Goal: Task Accomplishment & Management: Complete application form

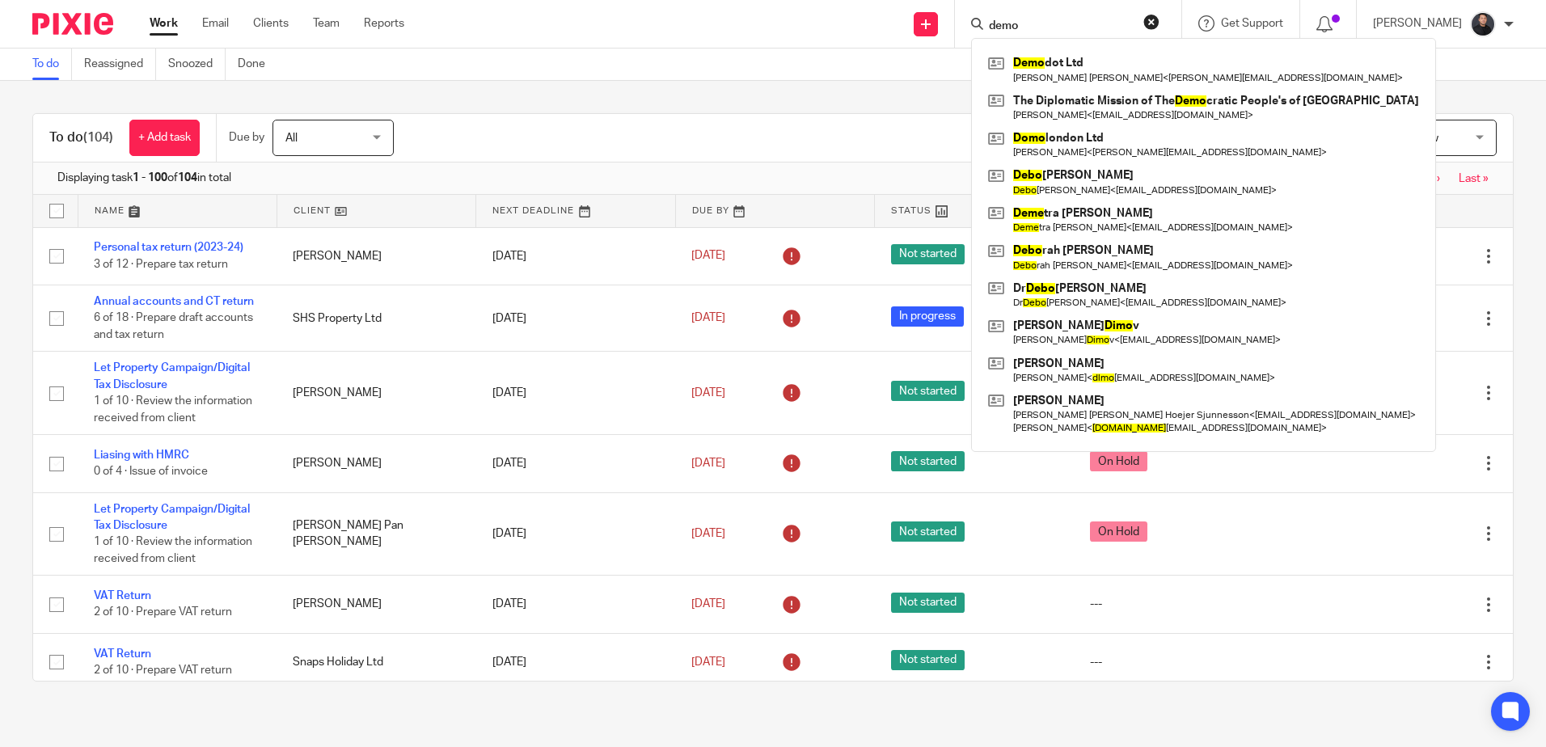
drag, startPoint x: 0, startPoint y: 0, endPoint x: 78, endPoint y: 29, distance: 82.9
click at [78, 29] on img at bounding box center [72, 24] width 81 height 22
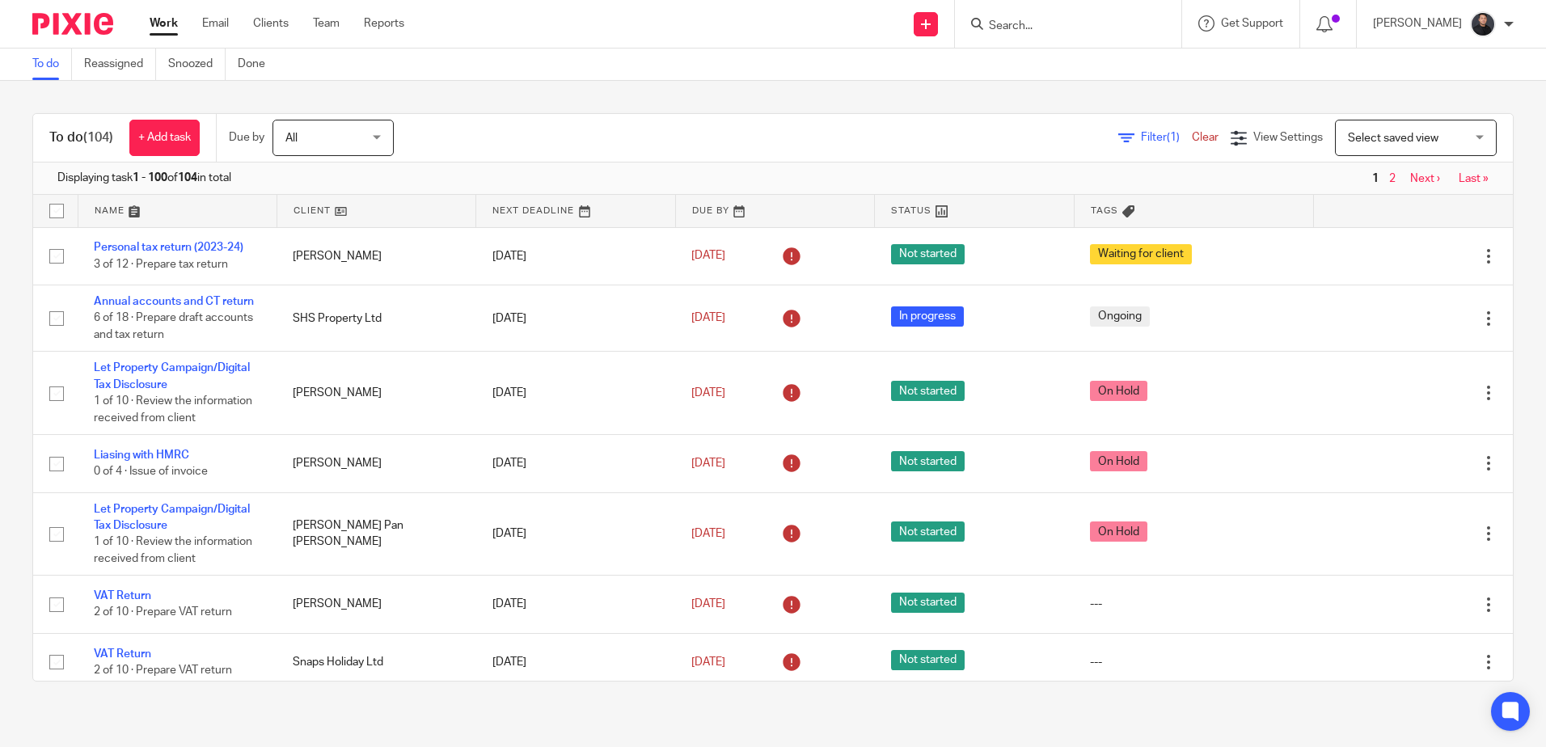
click at [1082, 28] on input "Search" at bounding box center [1060, 26] width 146 height 15
type input "V"
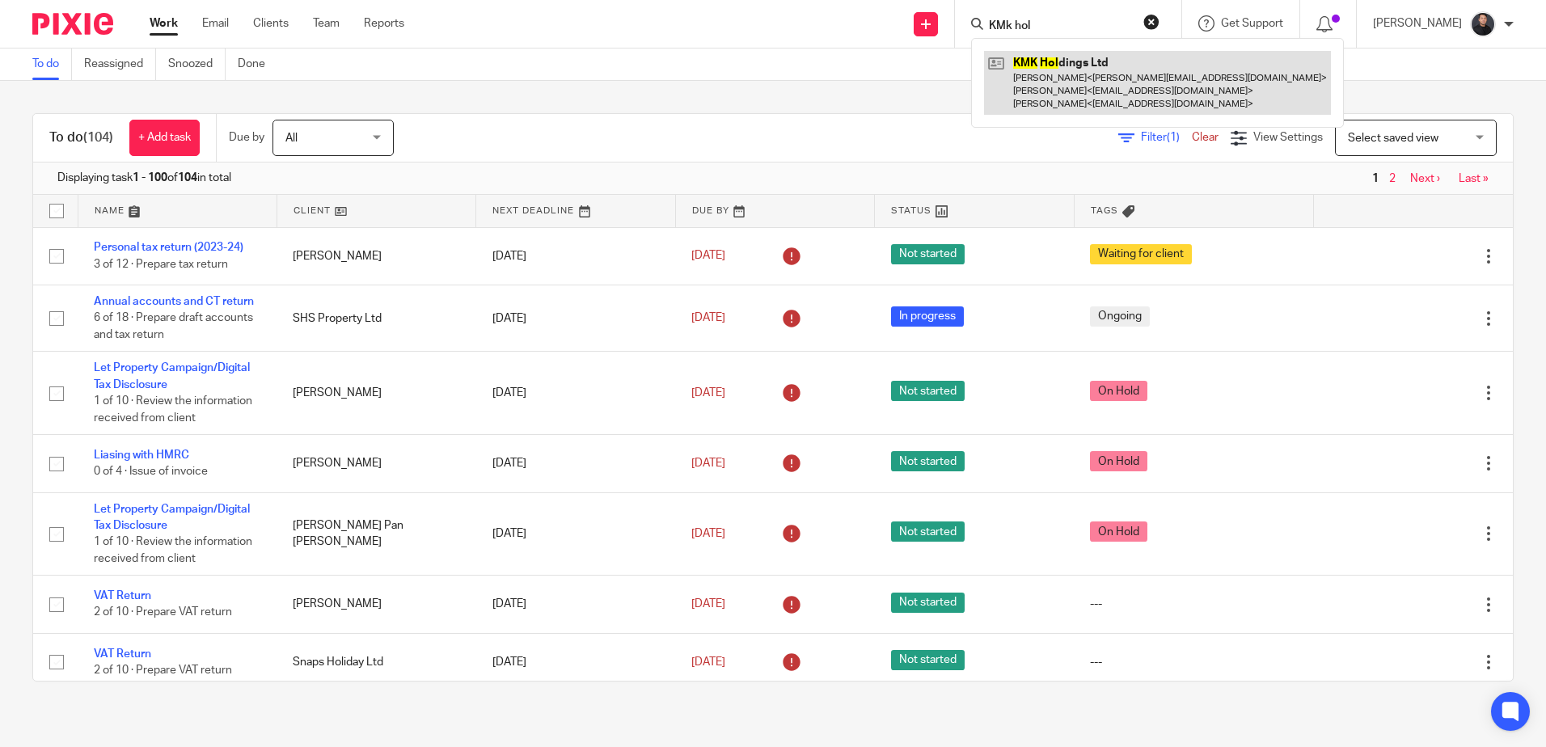
type input "KMk hol"
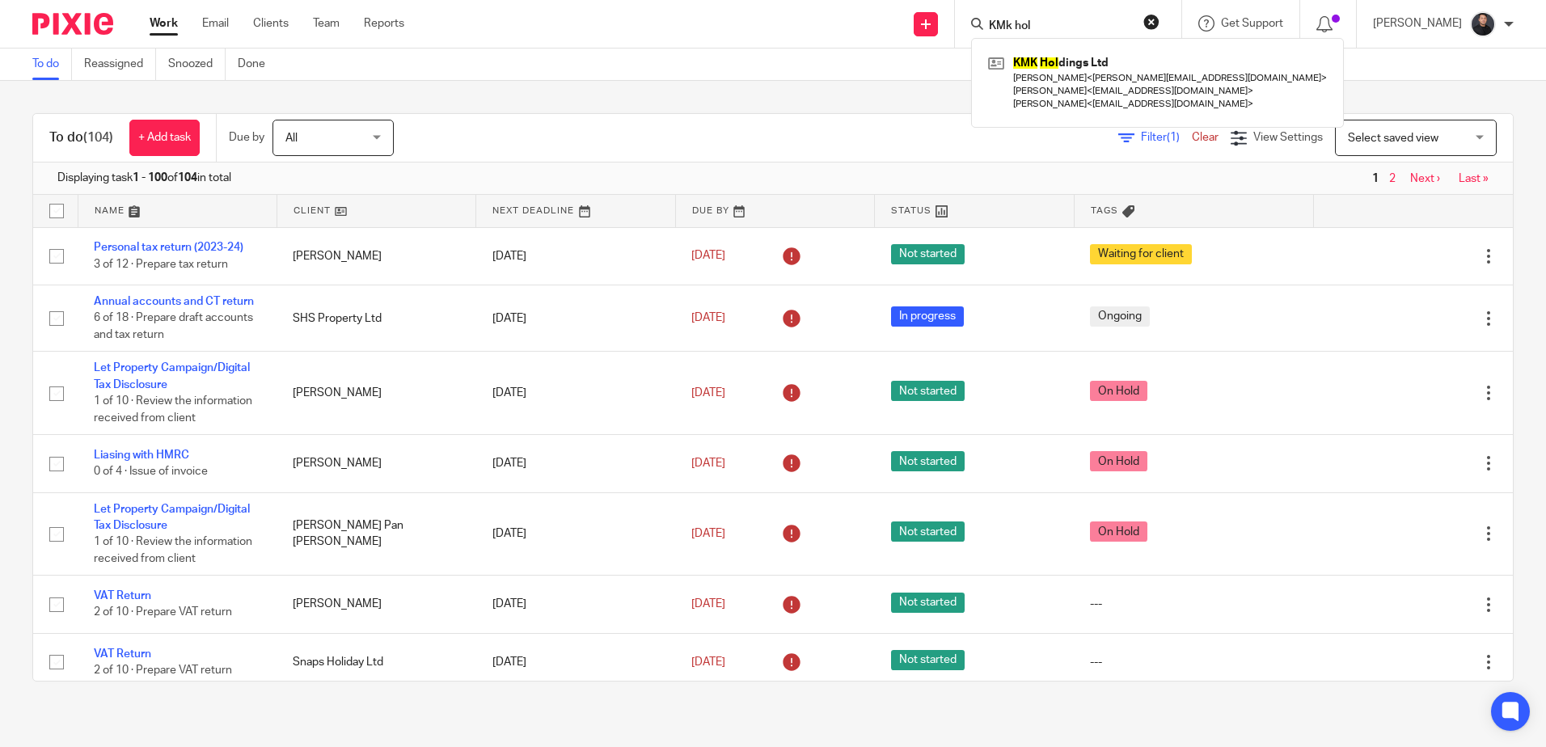
drag, startPoint x: 1136, startPoint y: 83, endPoint x: 826, endPoint y: 21, distance: 315.8
click at [1133, 83] on link at bounding box center [1157, 83] width 347 height 64
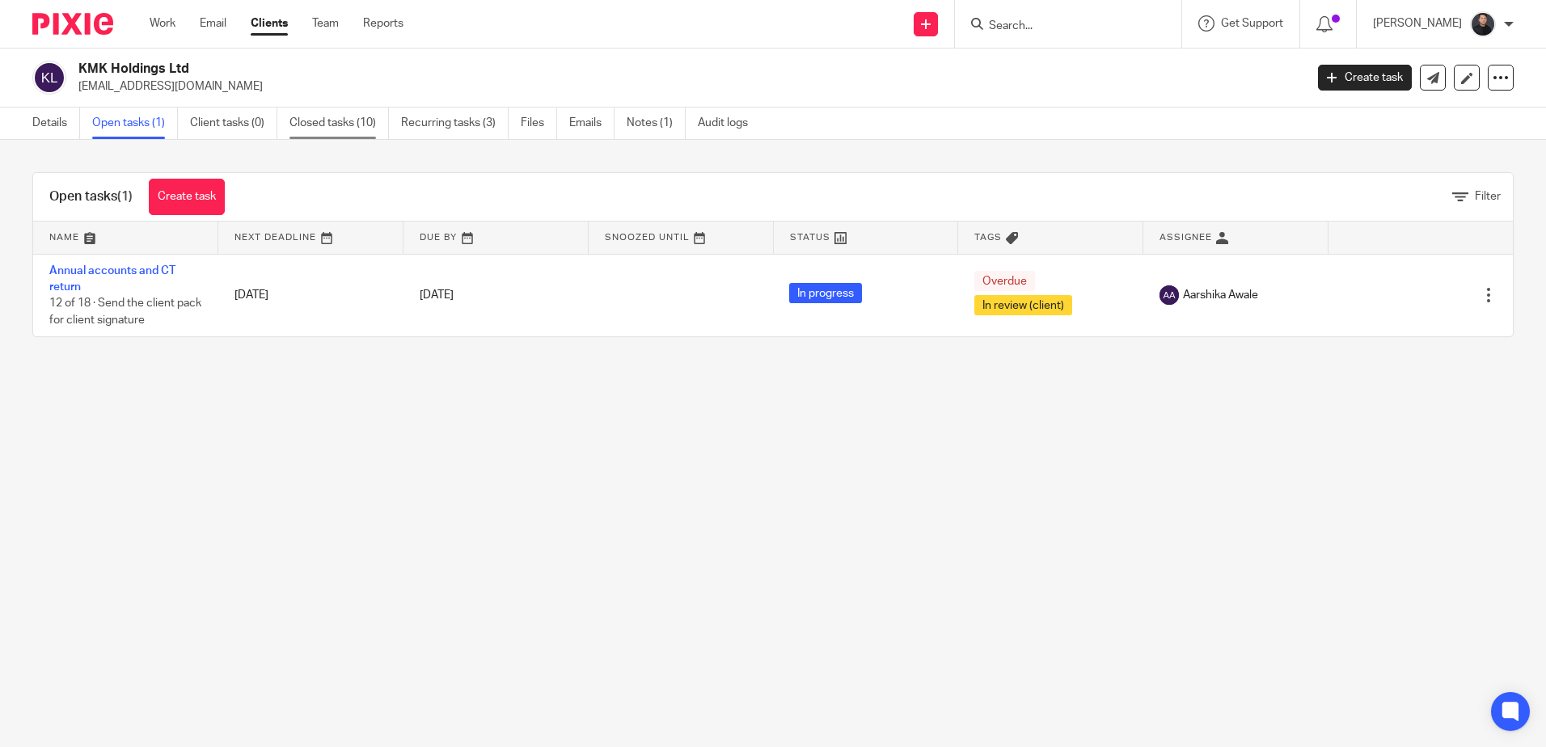
click at [330, 121] on link "Closed tasks (10)" at bounding box center [338, 124] width 99 height 32
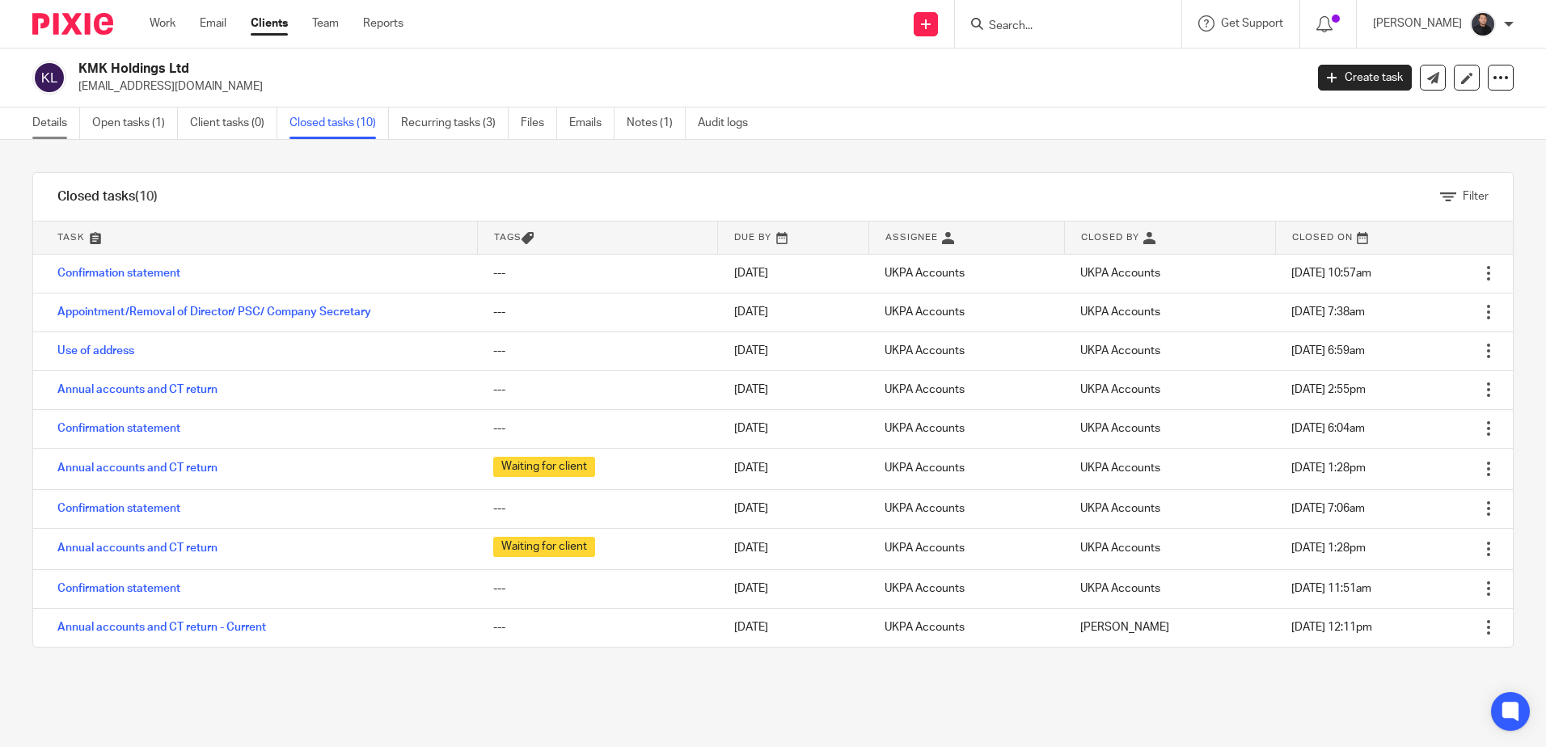
click at [48, 113] on link "Details" at bounding box center [56, 124] width 48 height 32
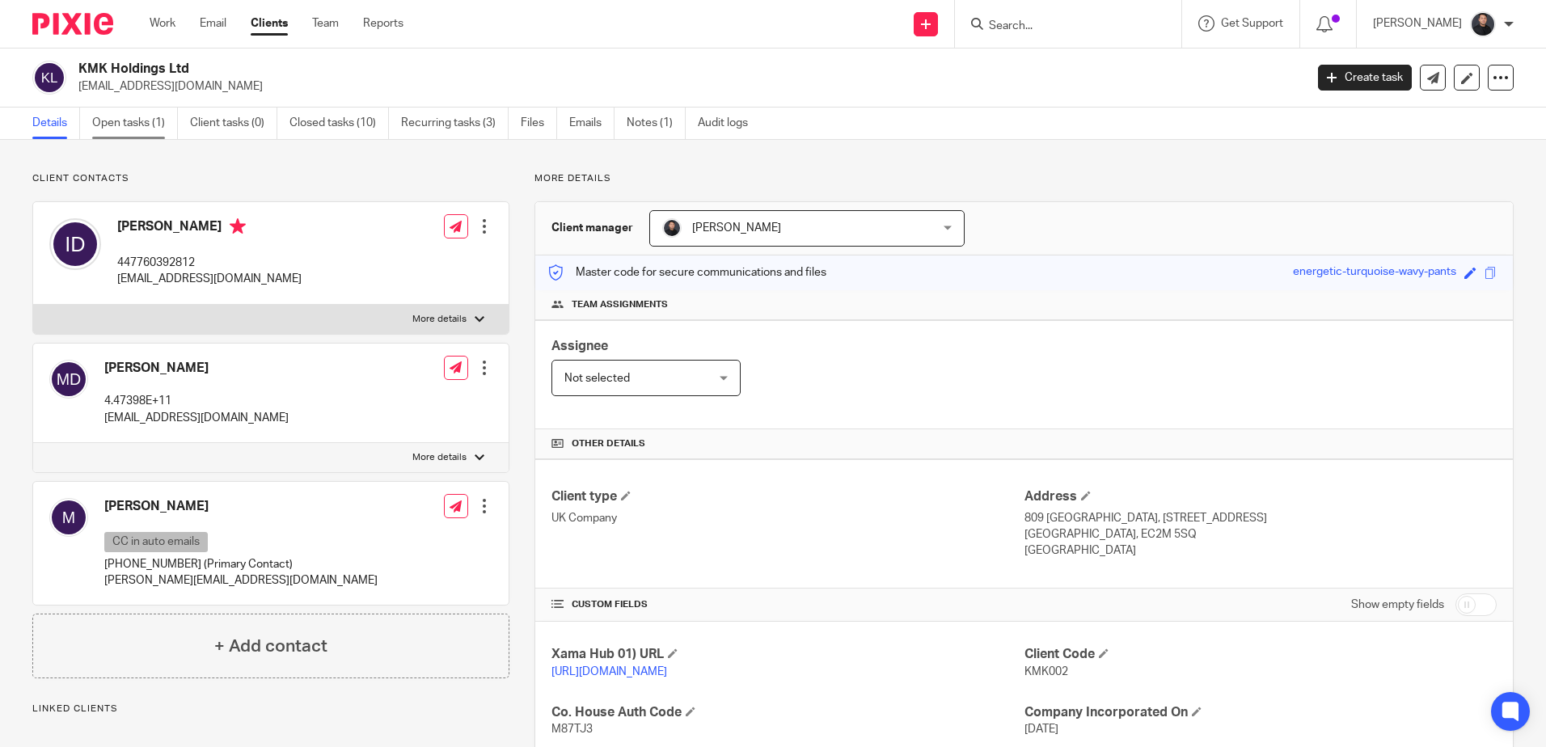
click at [168, 123] on link "Open tasks (1)" at bounding box center [135, 124] width 86 height 32
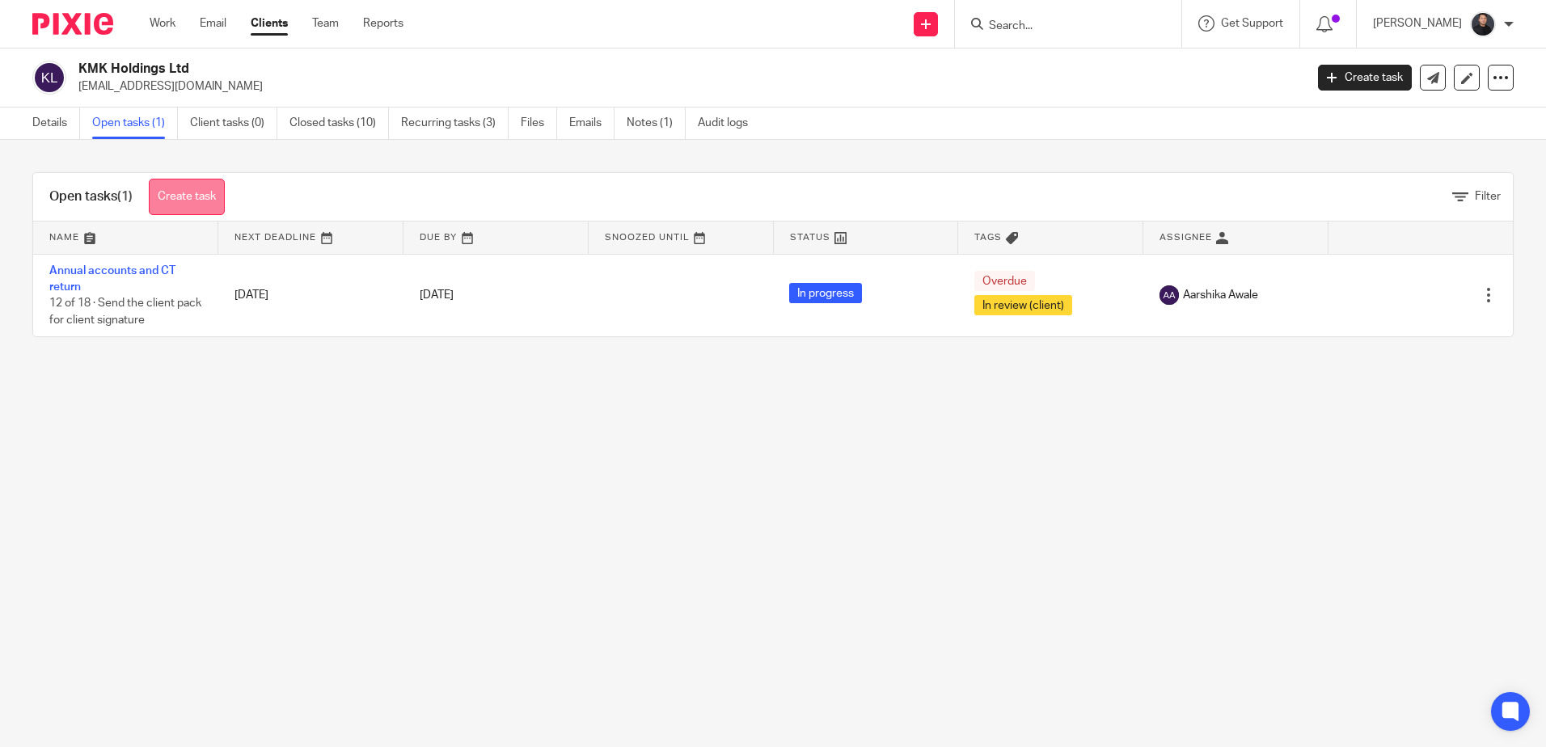
click at [215, 205] on link "Create task" at bounding box center [187, 197] width 76 height 36
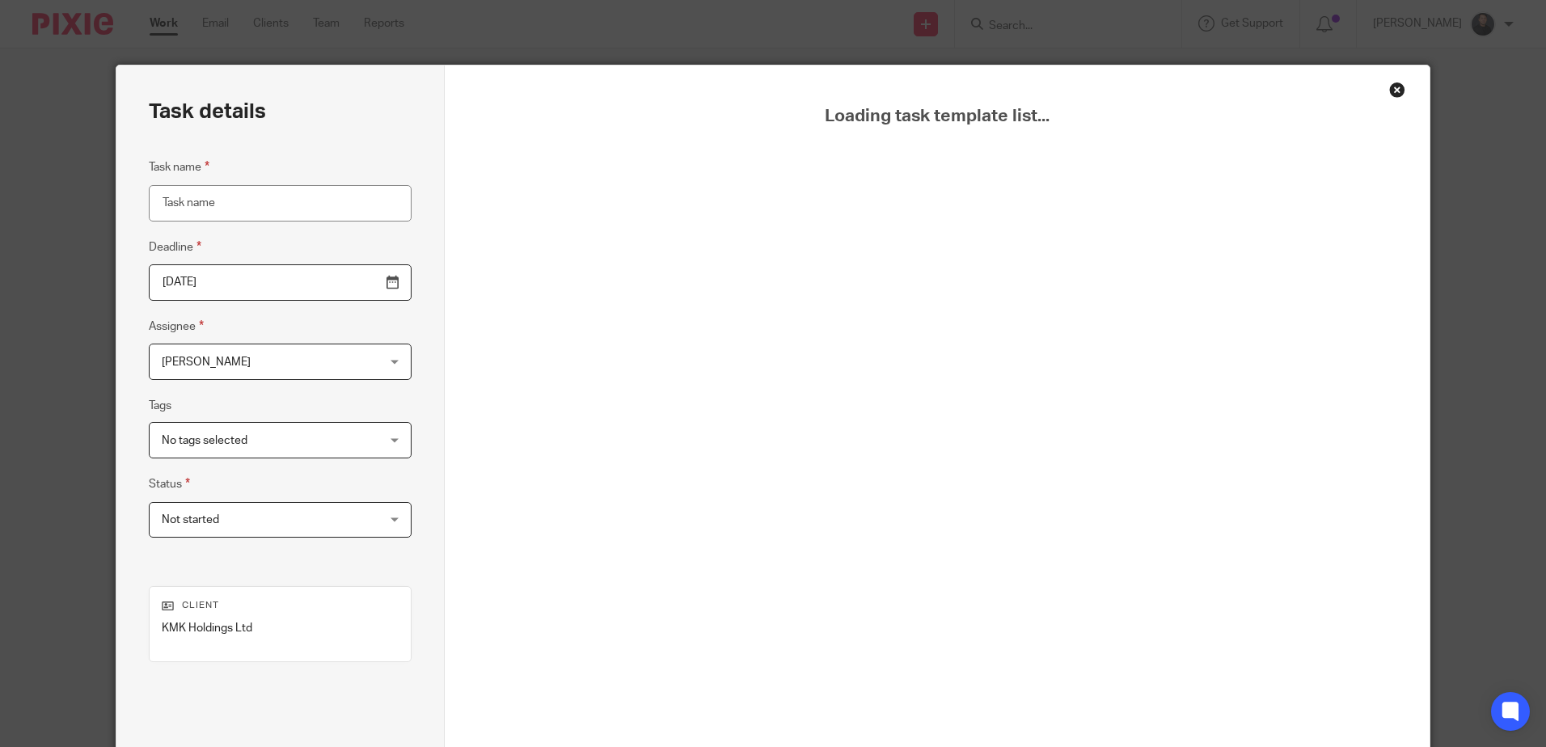
click at [238, 208] on input "Task name" at bounding box center [280, 203] width 263 height 36
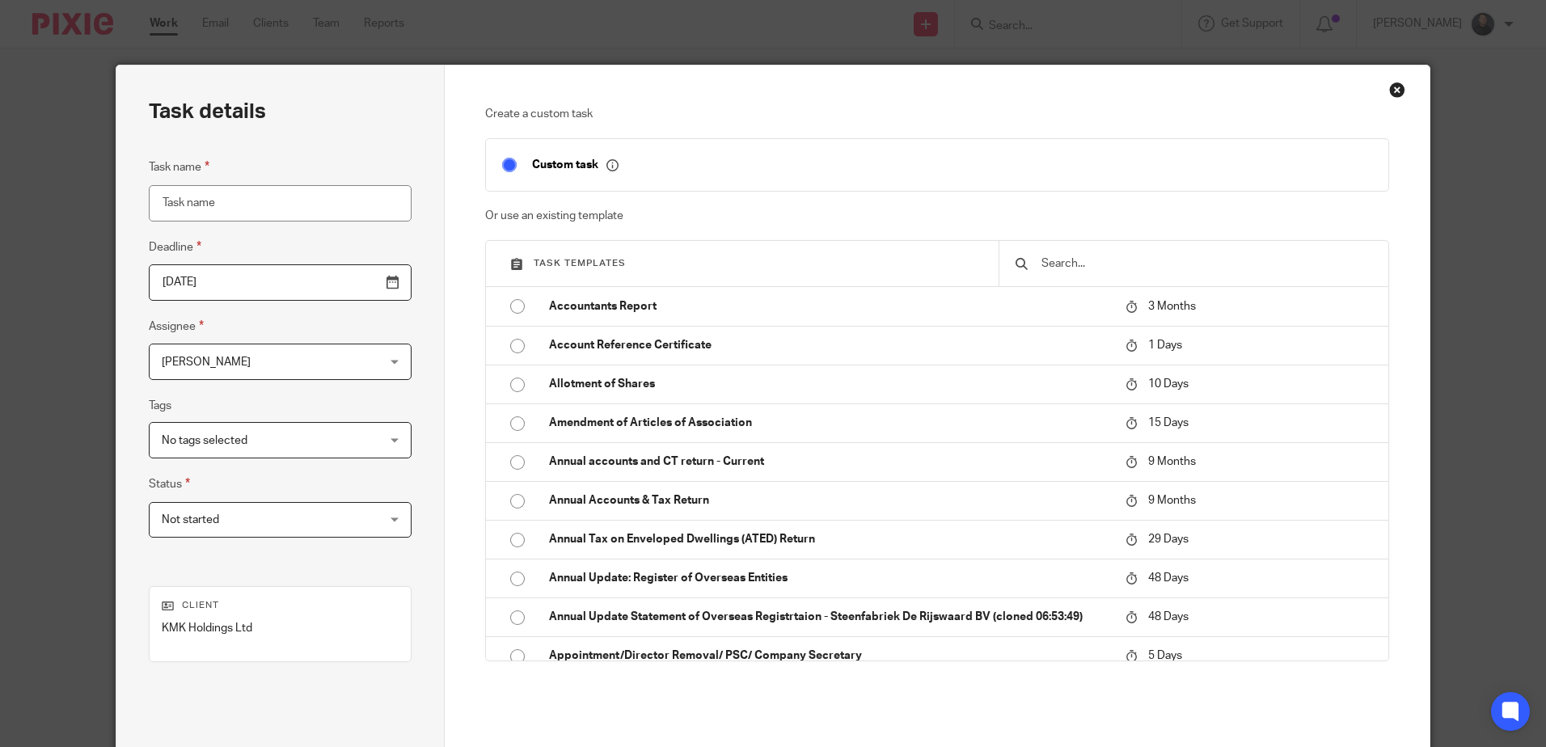
click at [238, 208] on input "Task name" at bounding box center [280, 203] width 263 height 36
type input "D"
type input "H"
click at [274, 200] on input "Dealing with HMRC VAT compliance Check" at bounding box center [280, 203] width 263 height 36
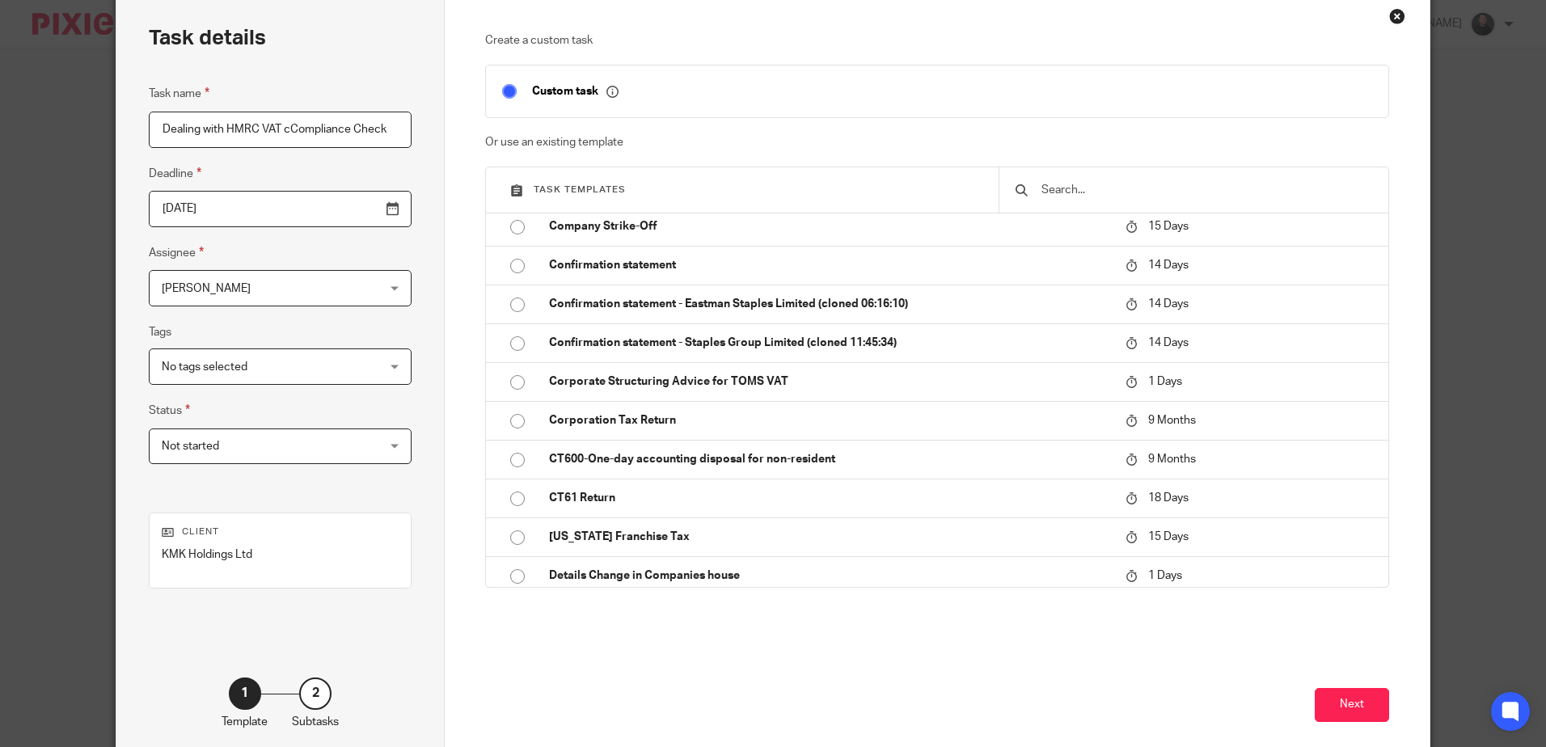
scroll to position [154, 0]
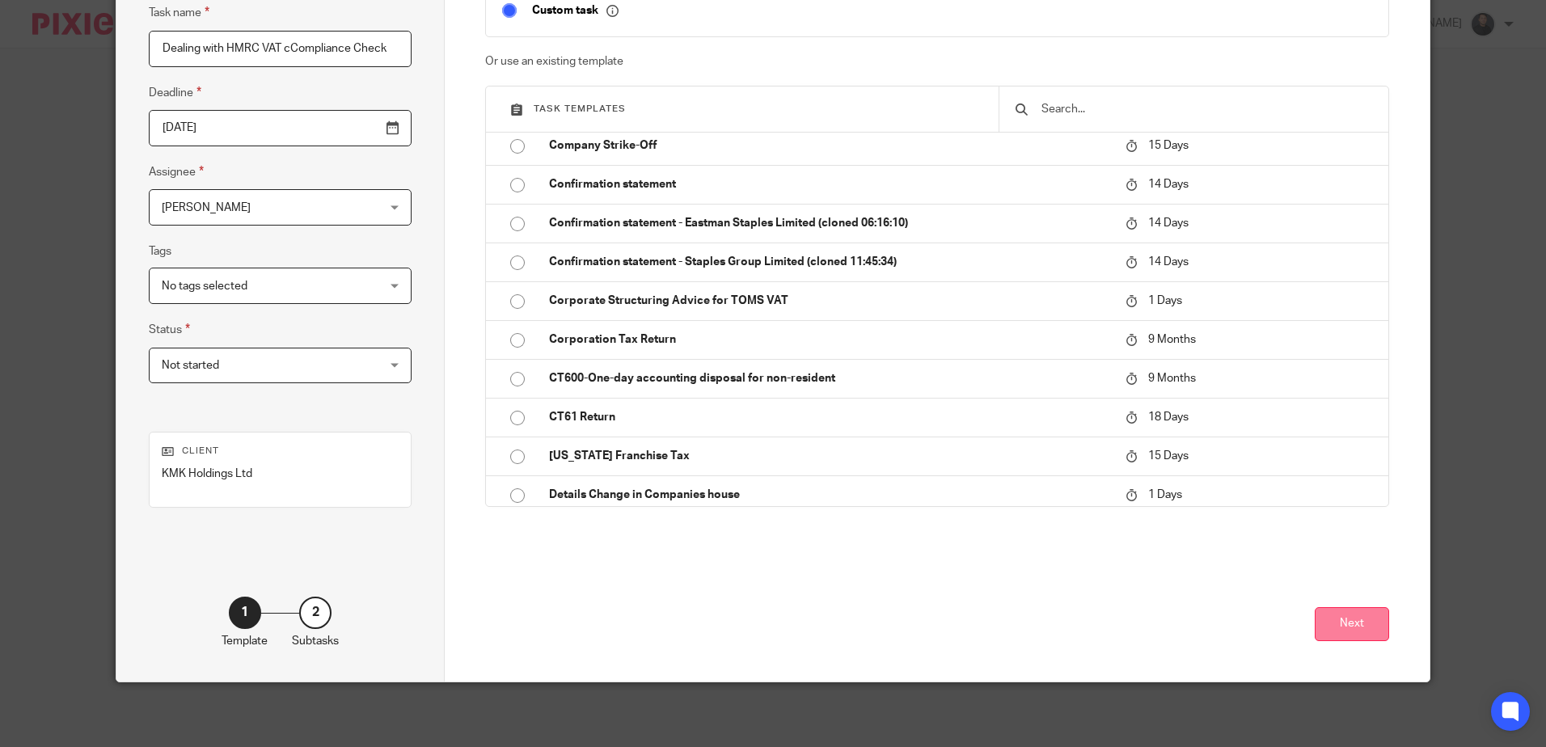
type input "Dealing with HMRC VAT cCompliance Check"
click at [1351, 635] on button "Next" at bounding box center [1351, 624] width 74 height 35
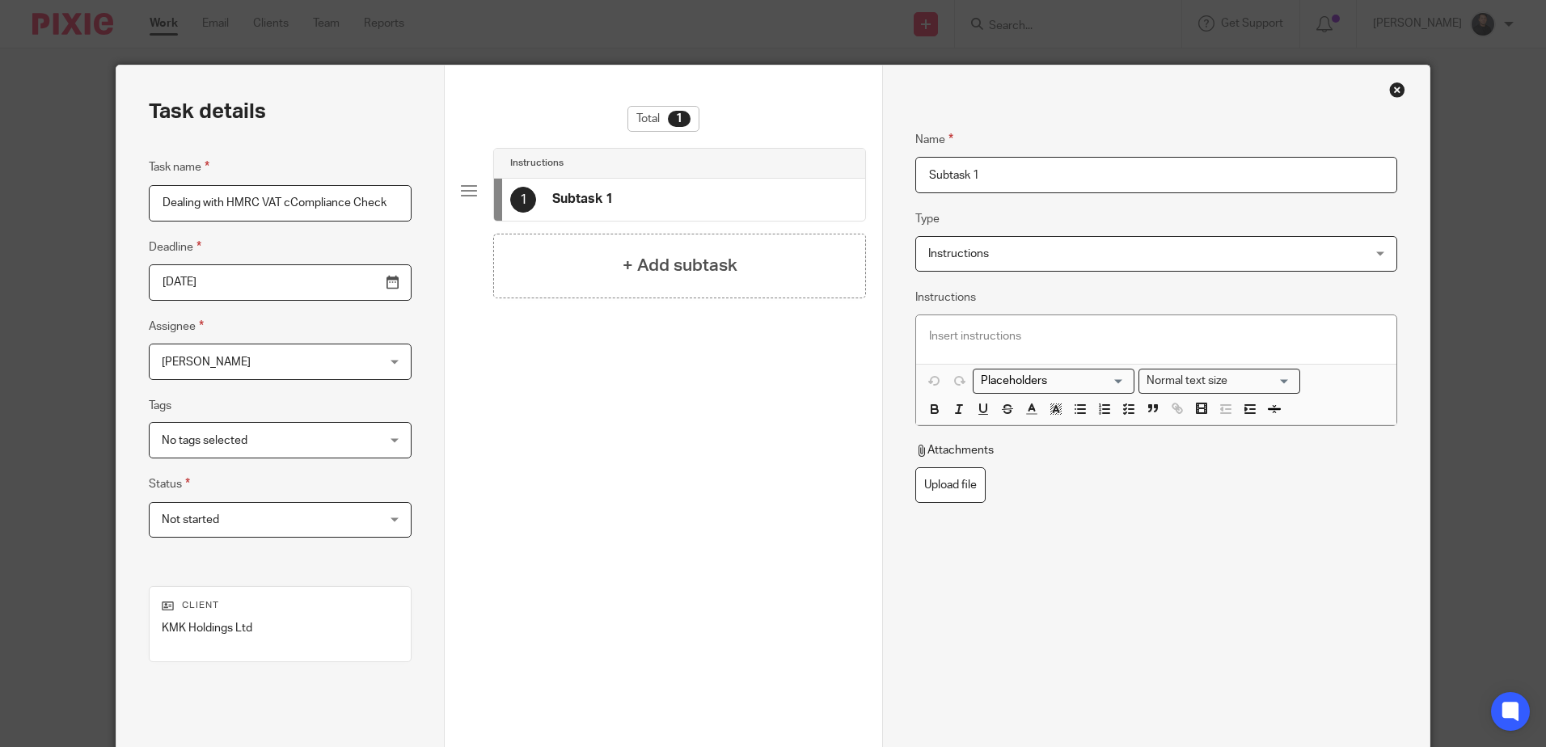
drag, startPoint x: 988, startPoint y: 171, endPoint x: 833, endPoint y: 168, distance: 154.4
click at [833, 168] on div "Task details Task name Dealing with HMRC VAT cCompliance Check Deadline 2025-09…" at bounding box center [772, 450] width 1312 height 770
type input "Response to HMRC"
click at [647, 254] on h4 "+ Add subtask" at bounding box center [679, 265] width 115 height 25
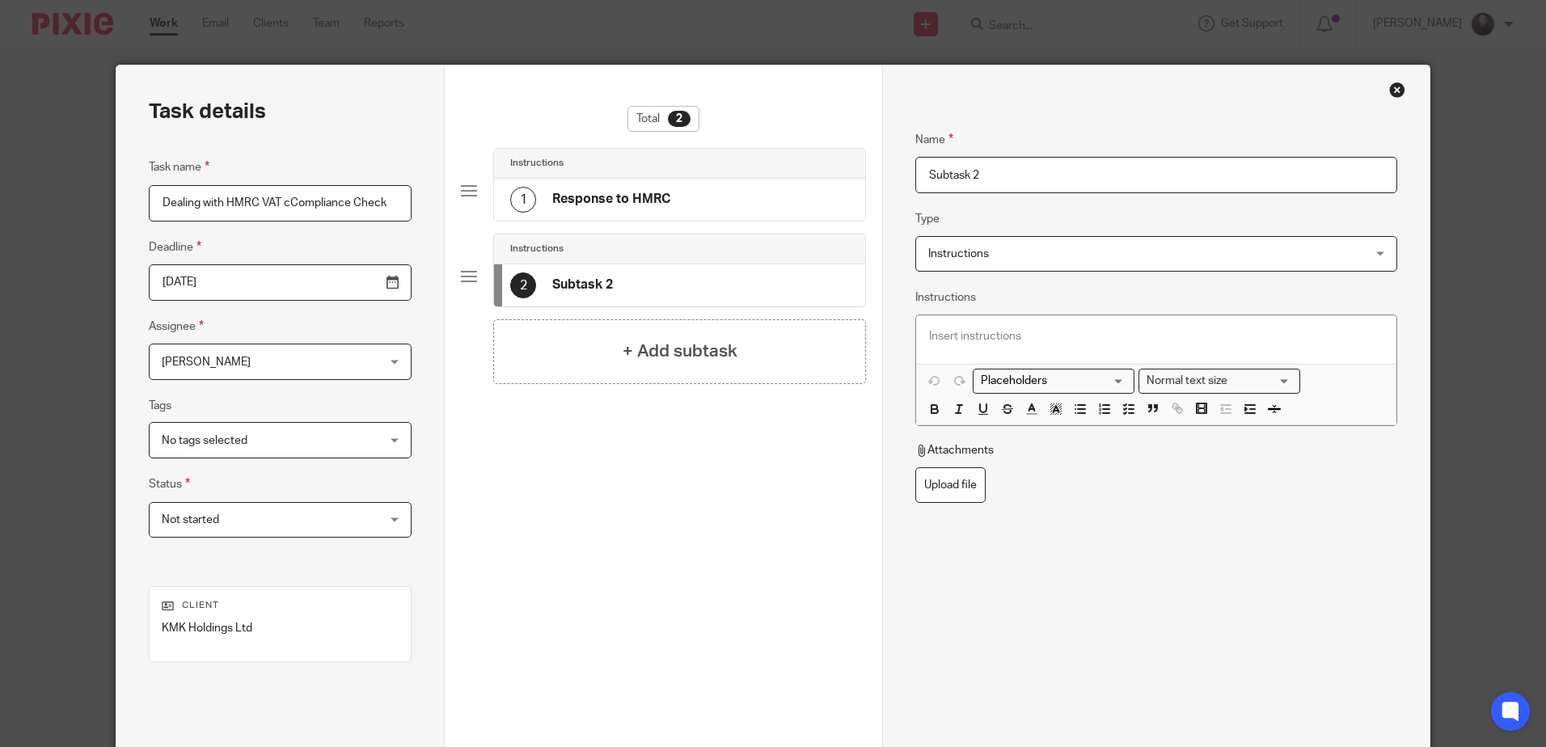
drag, startPoint x: 997, startPoint y: 174, endPoint x: 729, endPoint y: 171, distance: 267.6
click at [728, 173] on div "Task details Task name Dealing with HMRC VAT cCompliance Check Deadline 2025-09…" at bounding box center [772, 450] width 1312 height 770
type input "Issue Invoice"
click at [1085, 533] on div "Name Issue Invoice Type Instructions Instructions Instructions Send automated e…" at bounding box center [1155, 377] width 481 height 542
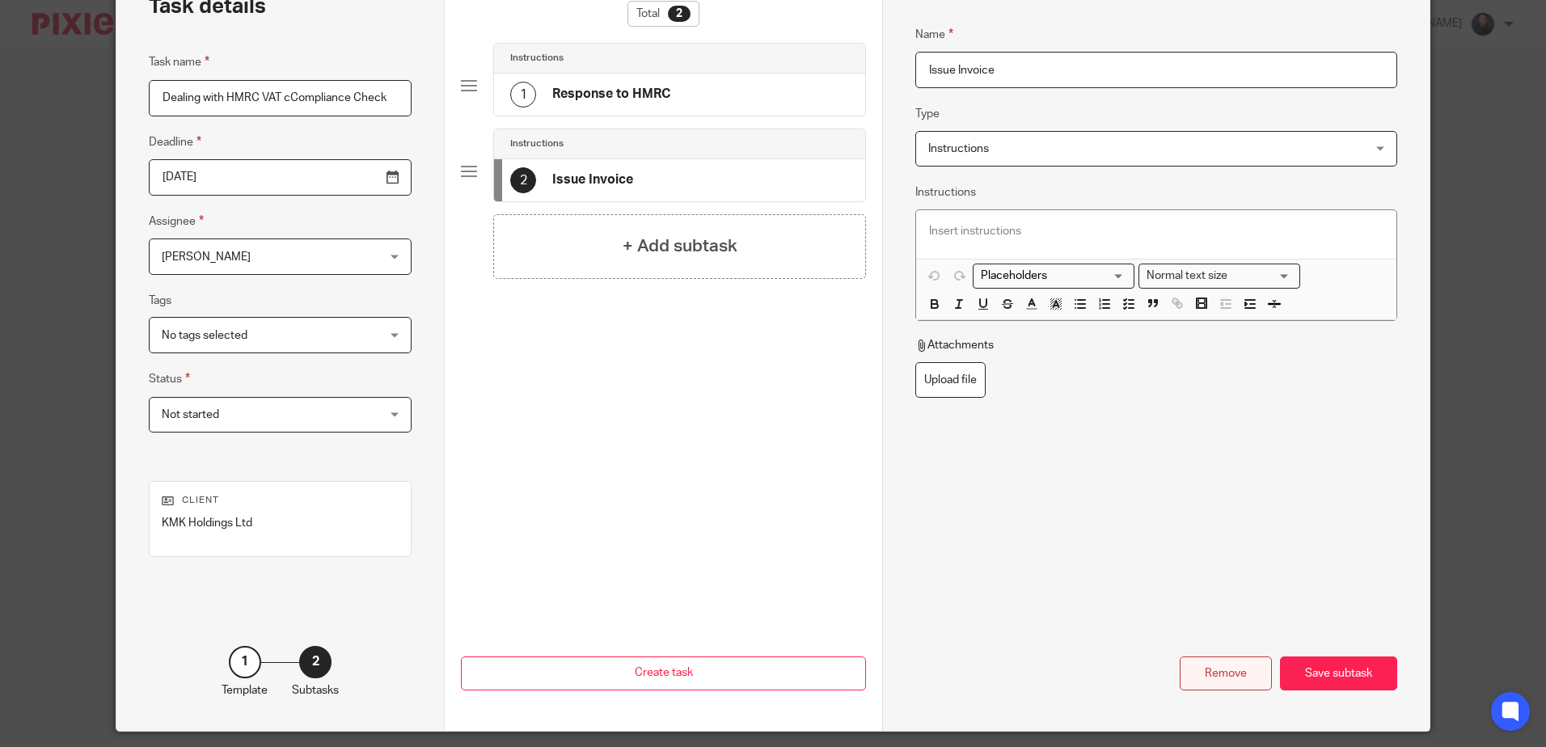
scroll to position [154, 0]
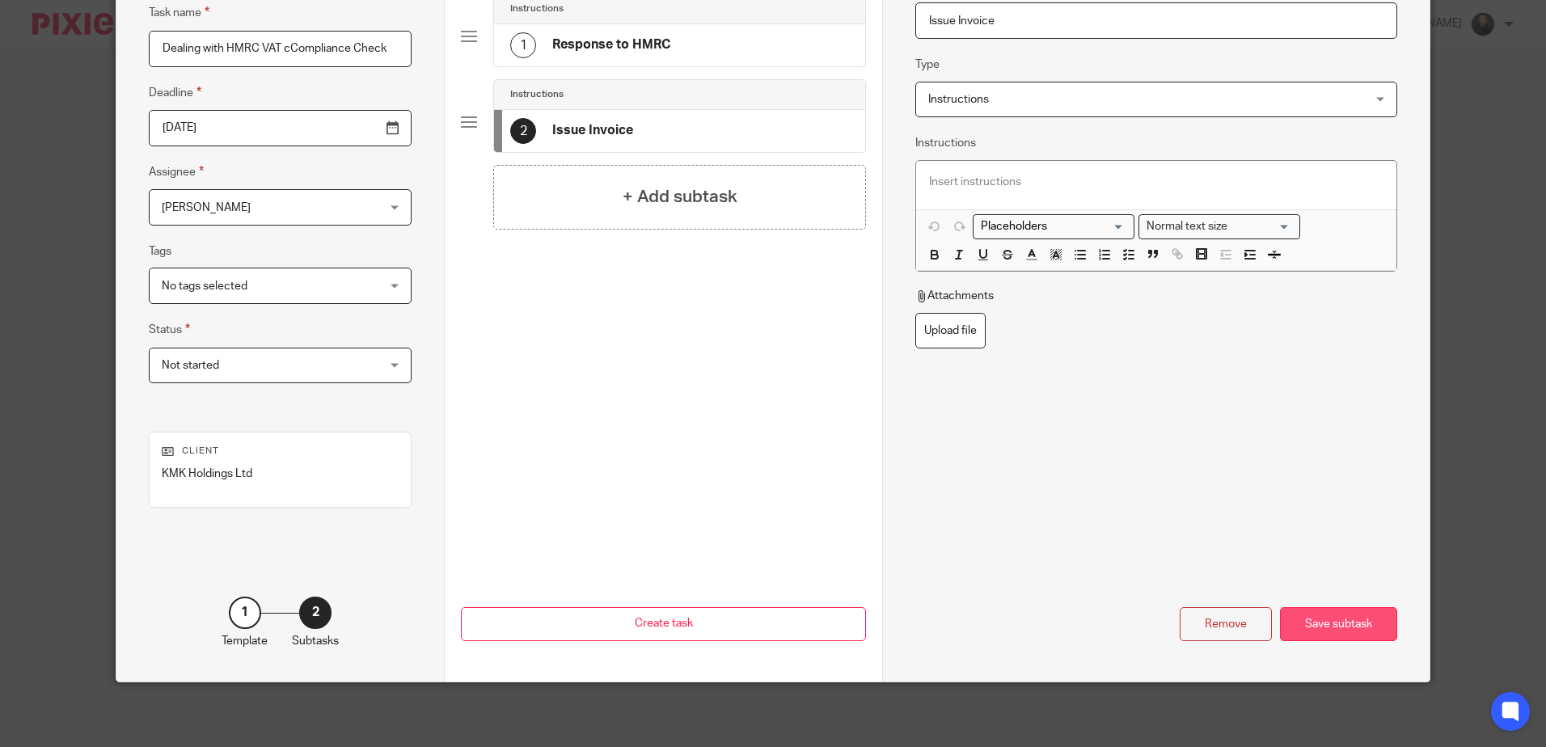
click at [1342, 622] on div "Save subtask" at bounding box center [1338, 624] width 117 height 35
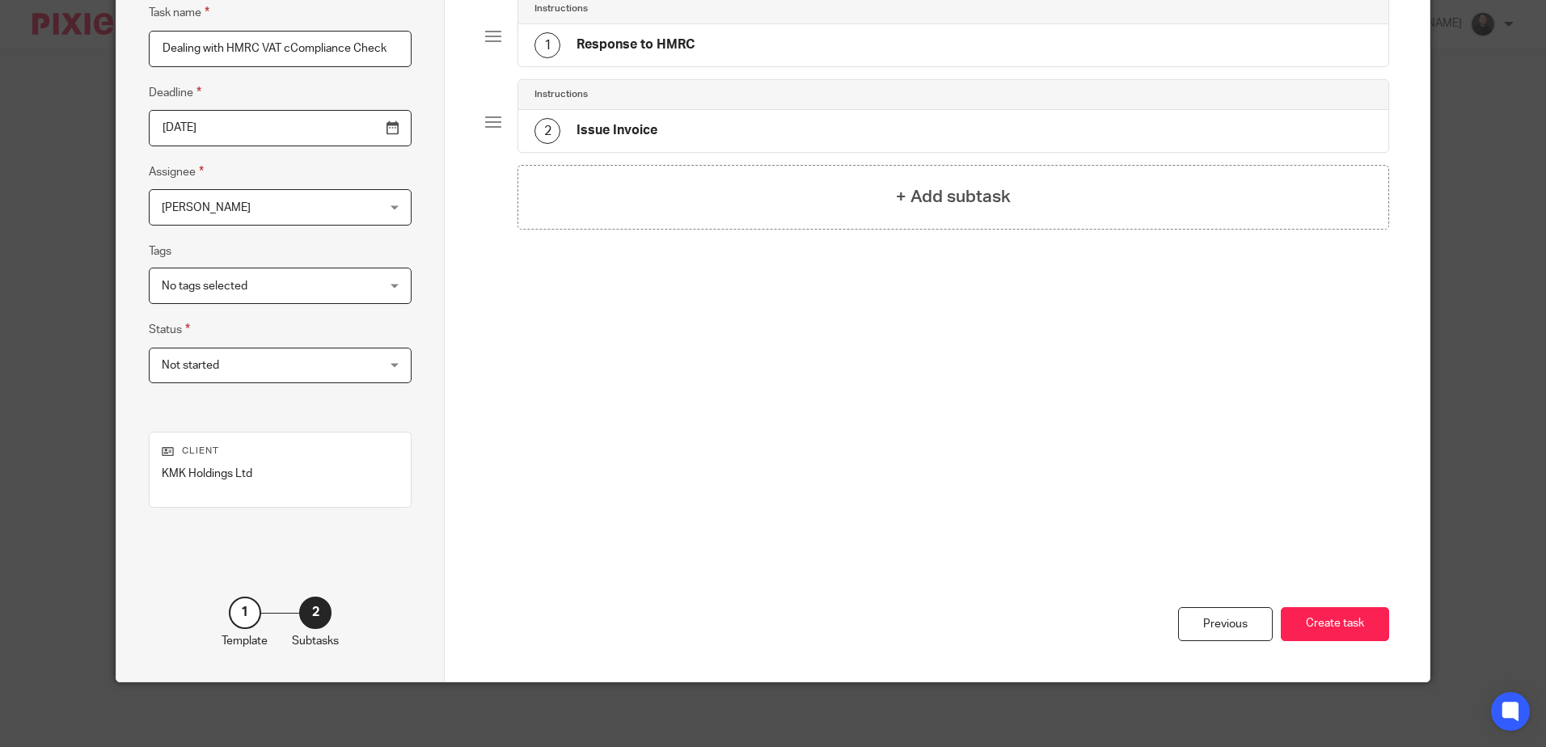
drag, startPoint x: 1339, startPoint y: 609, endPoint x: 1312, endPoint y: 564, distance: 51.8
click at [1337, 607] on button "Create task" at bounding box center [1334, 624] width 108 height 35
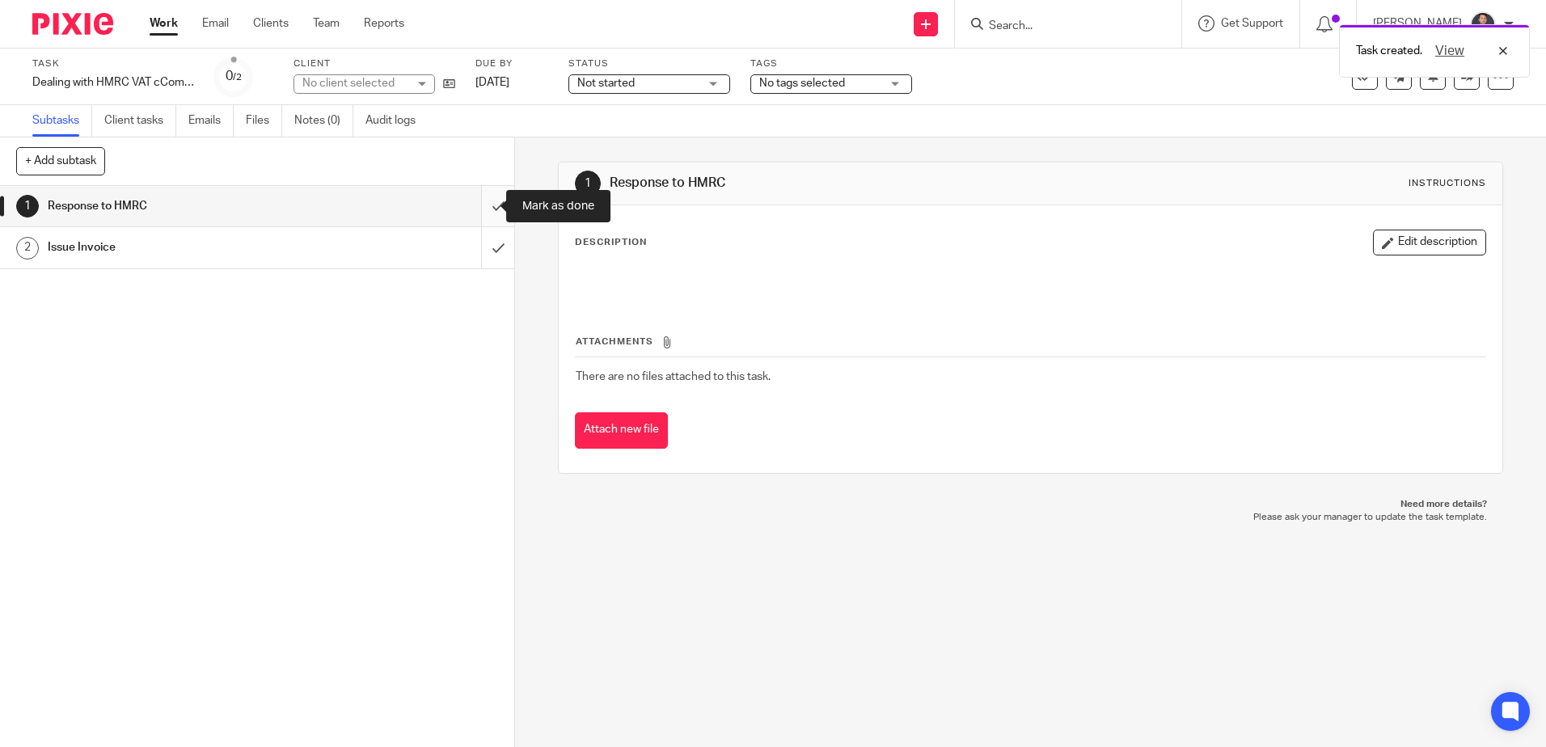
click at [486, 204] on input "submit" at bounding box center [257, 206] width 514 height 40
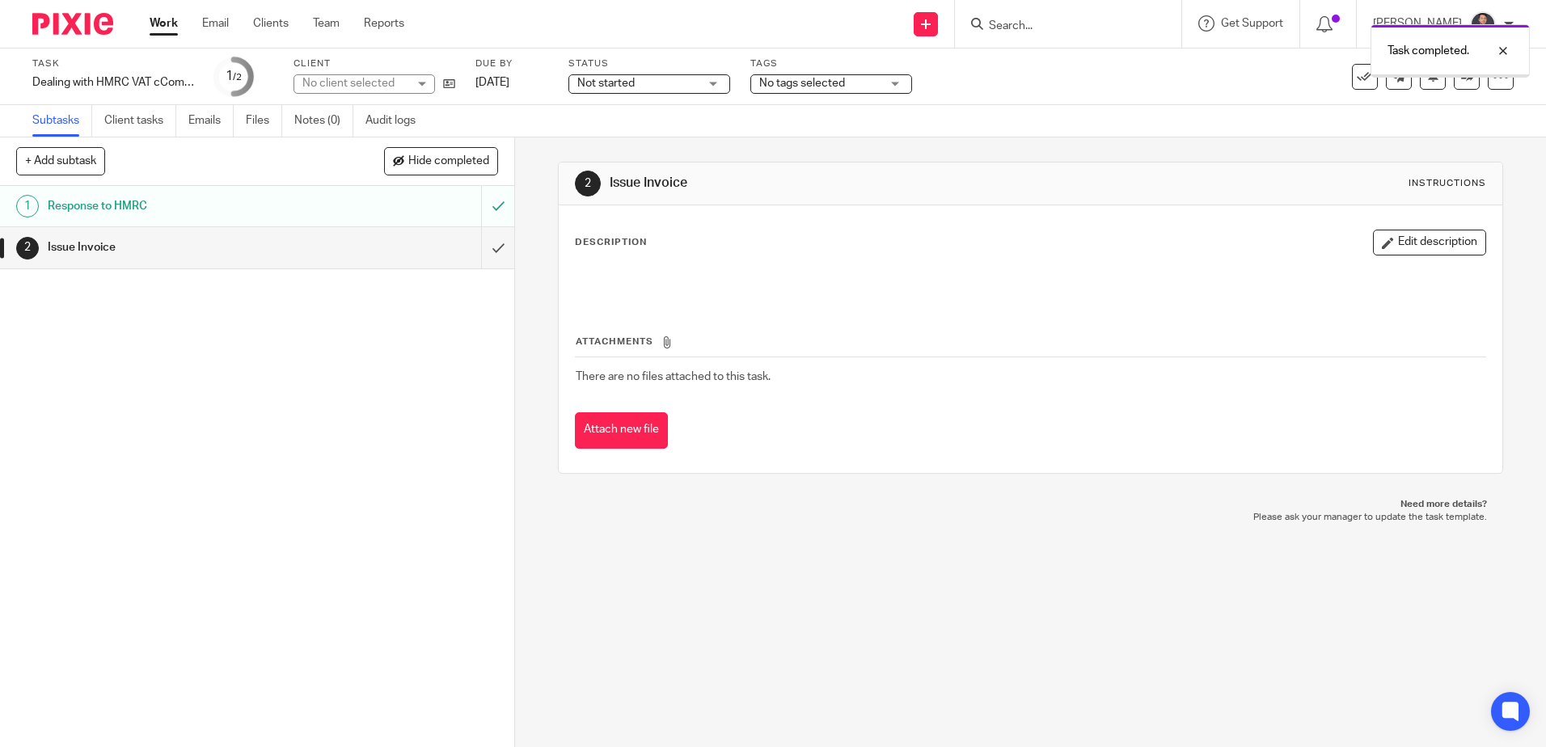
click at [335, 124] on link "Notes (0)" at bounding box center [323, 121] width 59 height 32
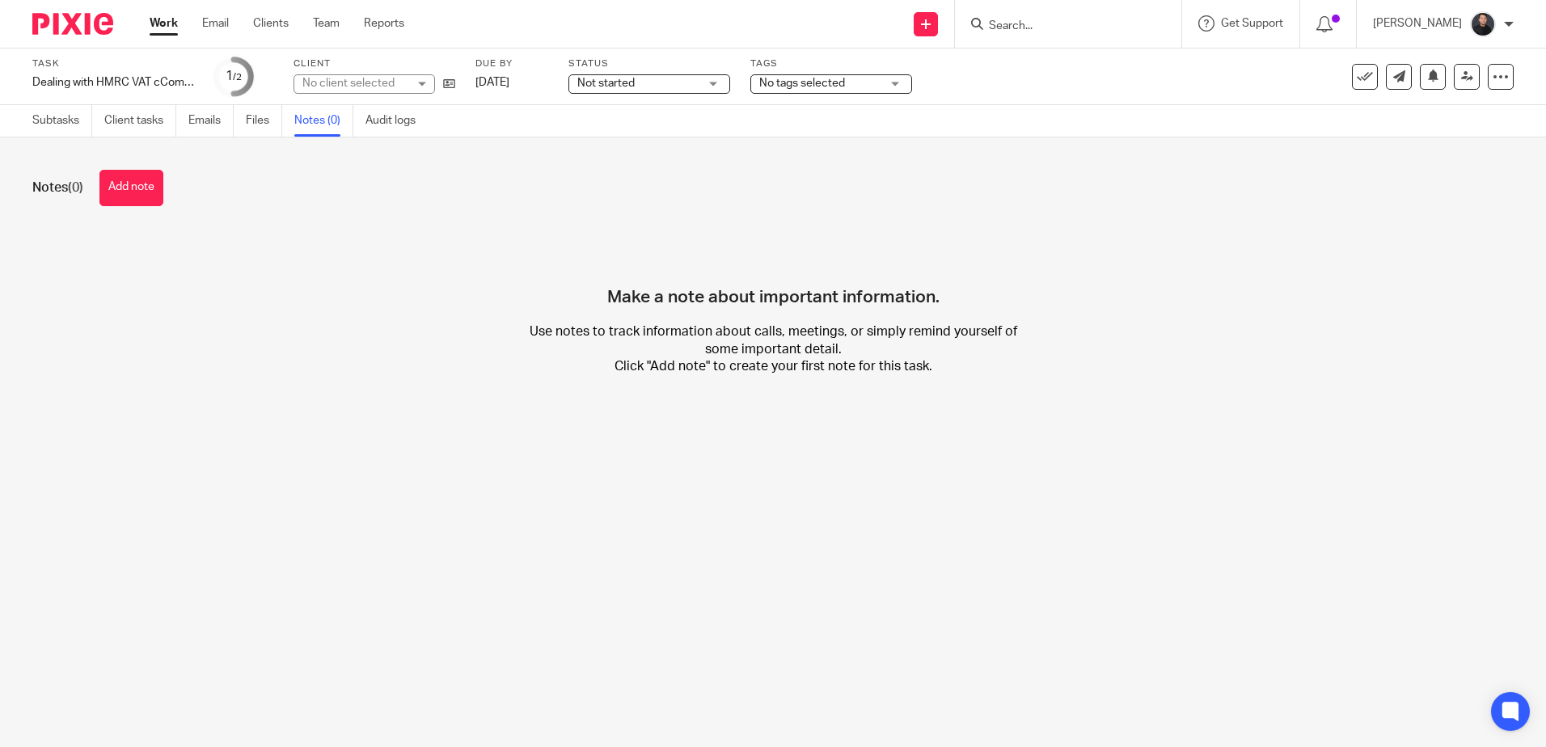
click at [159, 195] on button "Add note" at bounding box center [131, 188] width 64 height 36
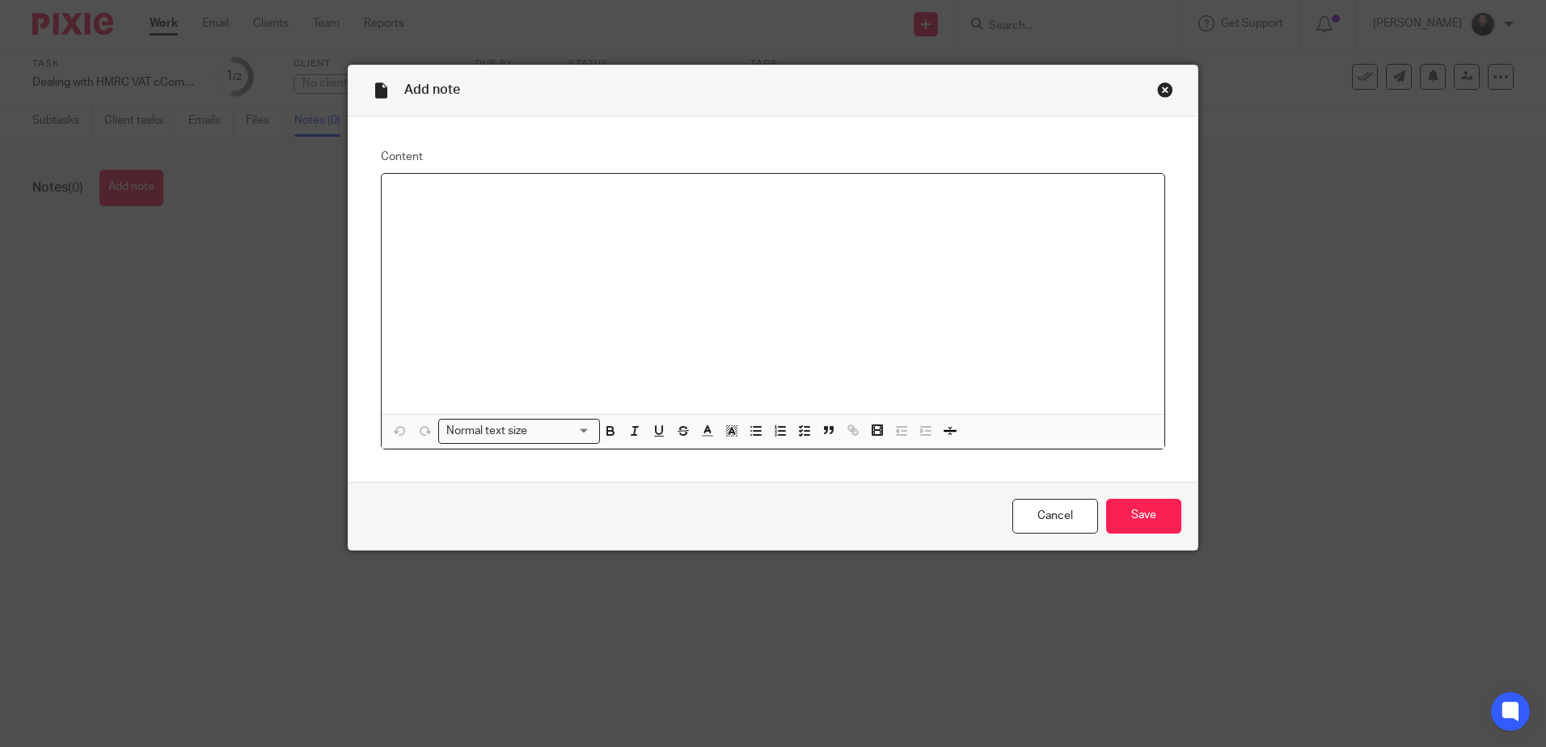
click at [424, 204] on div at bounding box center [773, 294] width 782 height 240
click at [1156, 516] on input "Save" at bounding box center [1143, 516] width 75 height 35
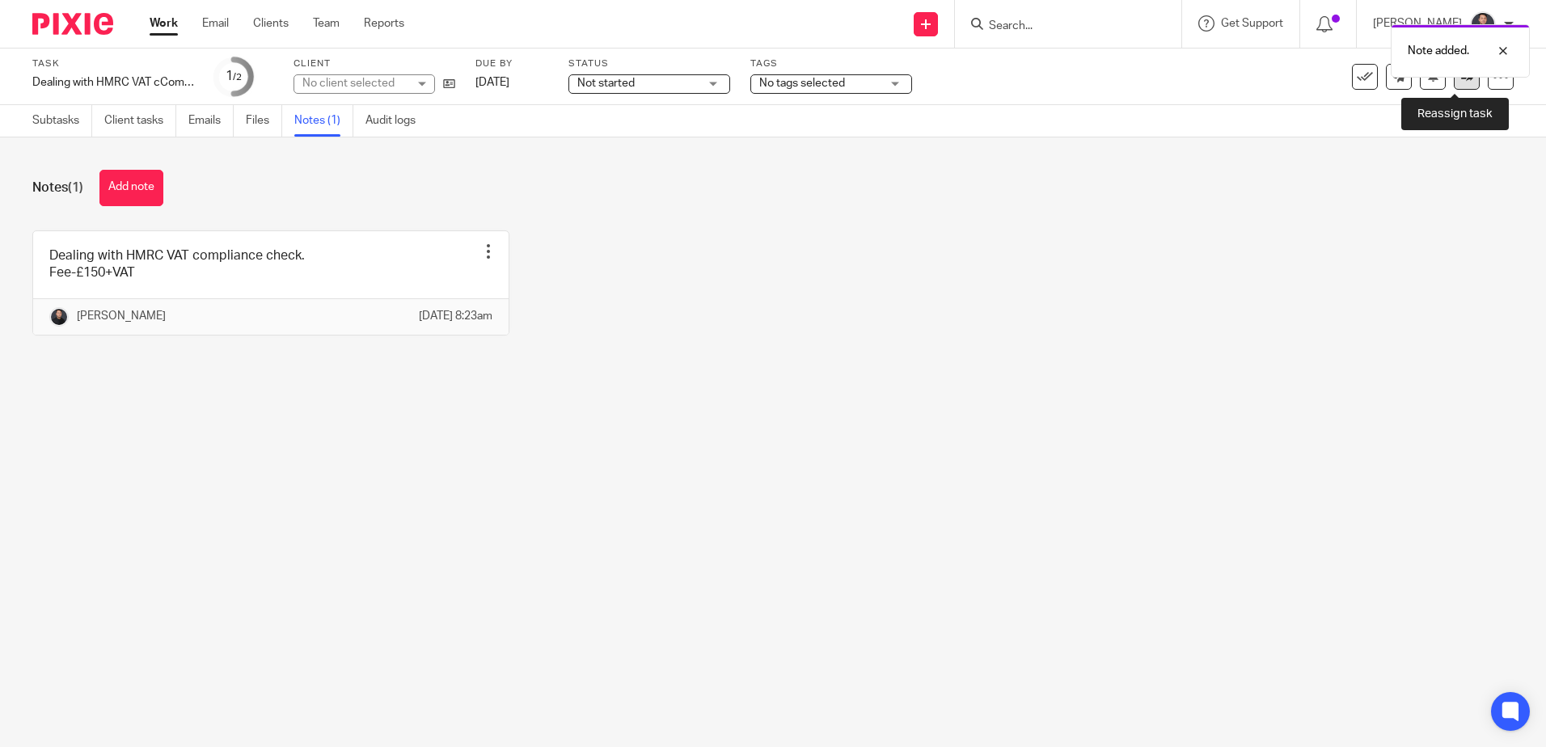
click at [1461, 78] on link at bounding box center [1466, 77] width 26 height 26
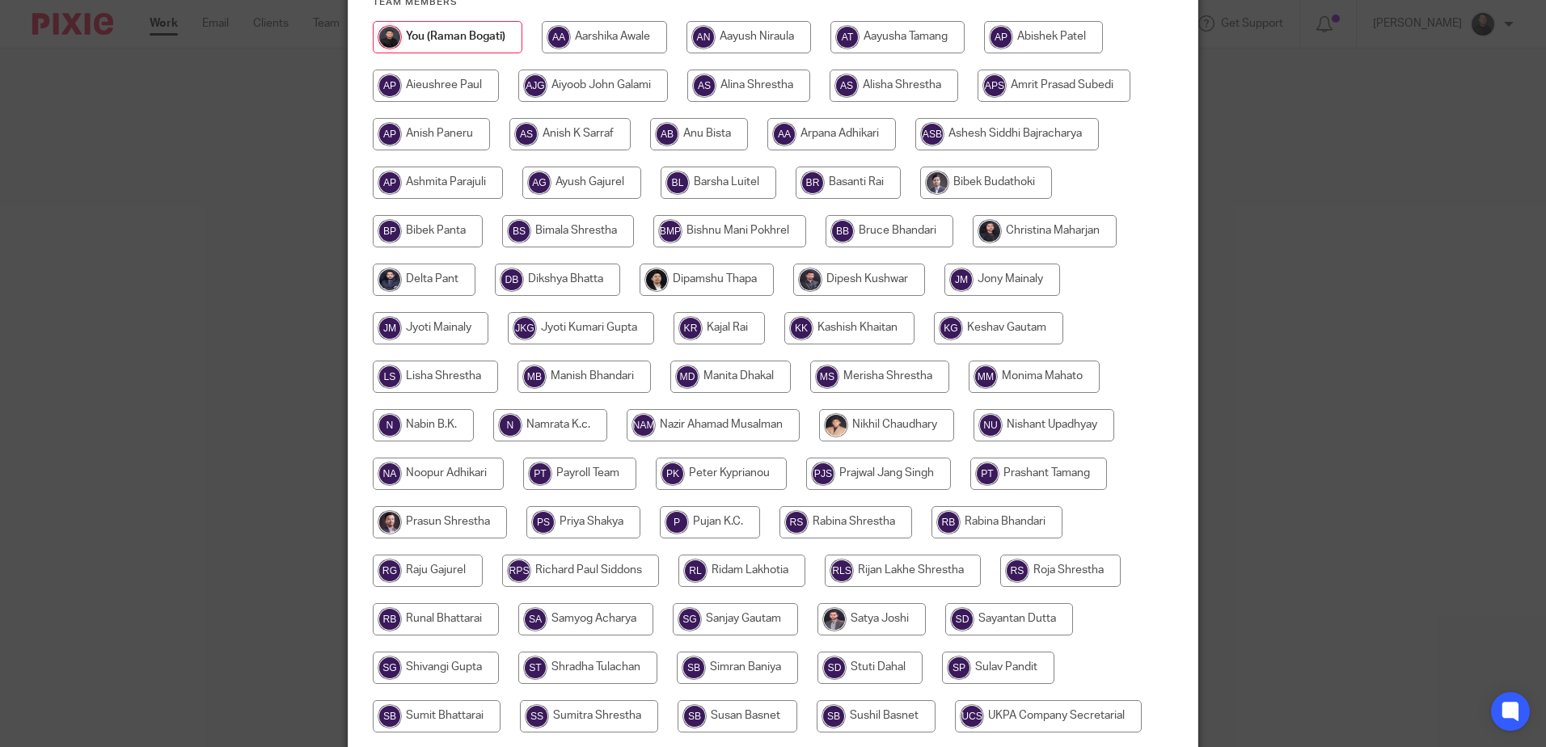
scroll to position [456, 0]
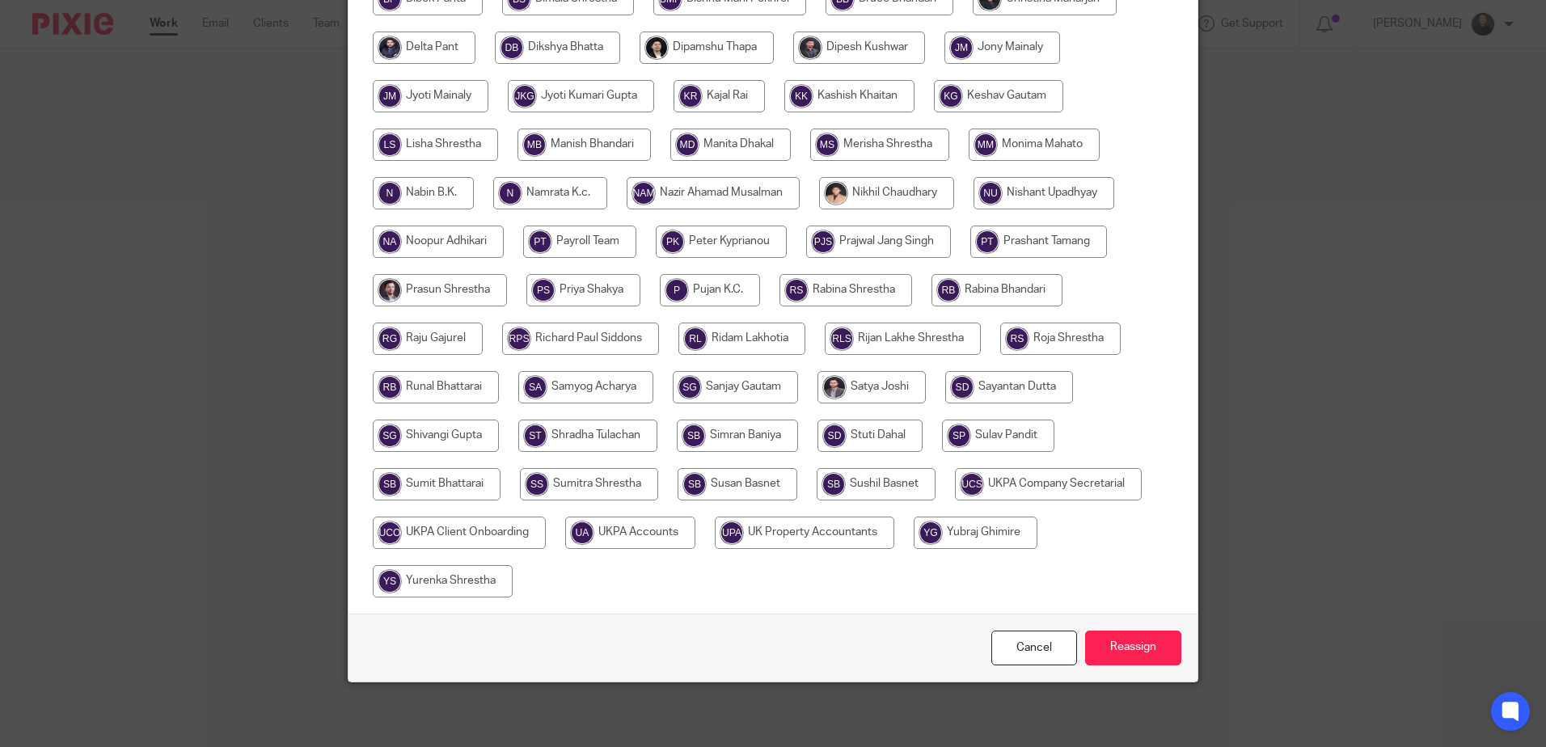
drag, startPoint x: 636, startPoint y: 531, endPoint x: 645, endPoint y: 531, distance: 8.9
click at [639, 531] on input "radio" at bounding box center [630, 533] width 130 height 32
radio input "true"
click at [1162, 659] on input "Reassign" at bounding box center [1133, 648] width 96 height 35
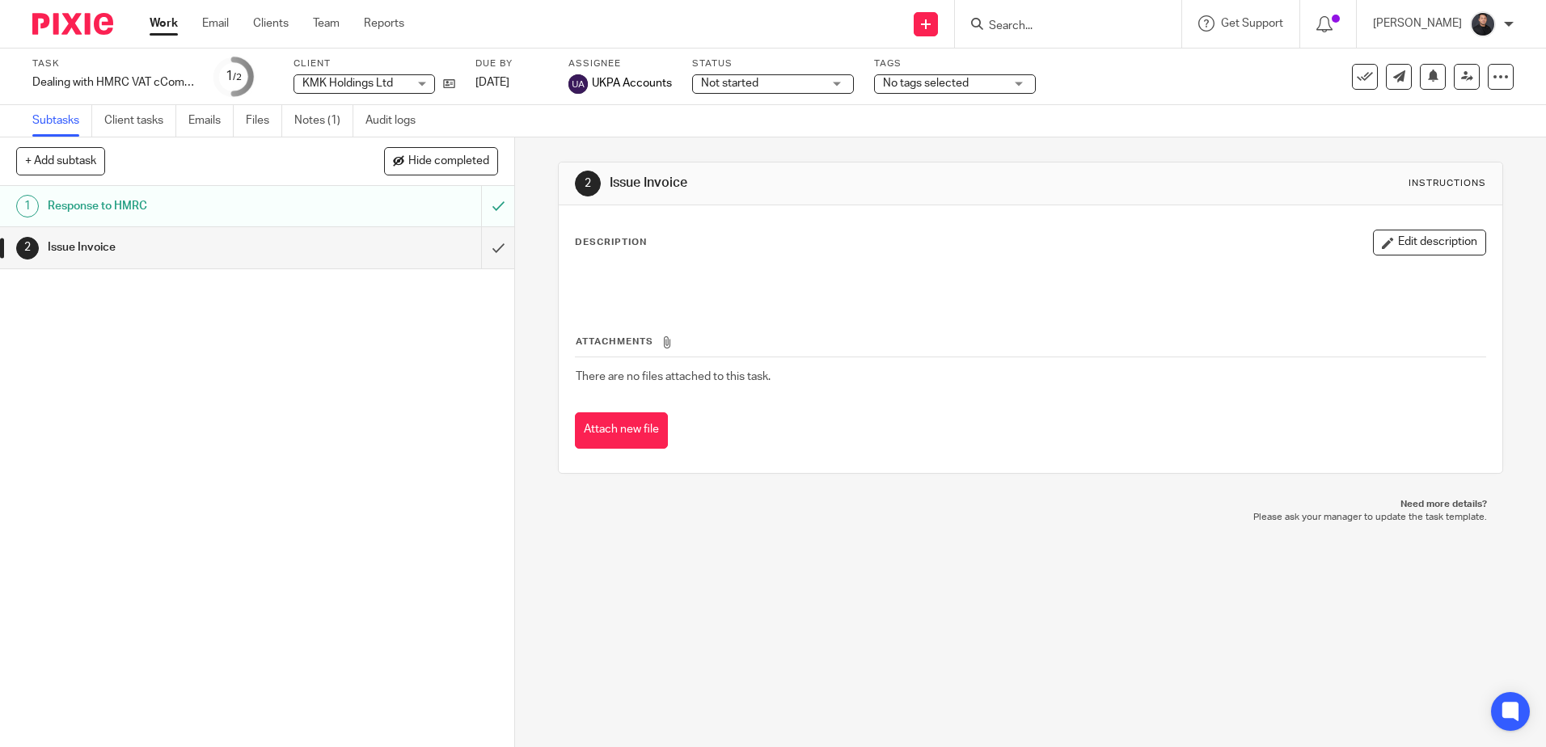
click at [289, 115] on ul "Subtasks Client tasks Emails Files Notes (1) Audit logs" at bounding box center [235, 121] width 407 height 32
click at [293, 114] on ul "Subtasks Client tasks Emails Files Notes (1) Audit logs" at bounding box center [235, 121] width 407 height 32
click at [306, 123] on link "Notes (1)" at bounding box center [323, 121] width 59 height 32
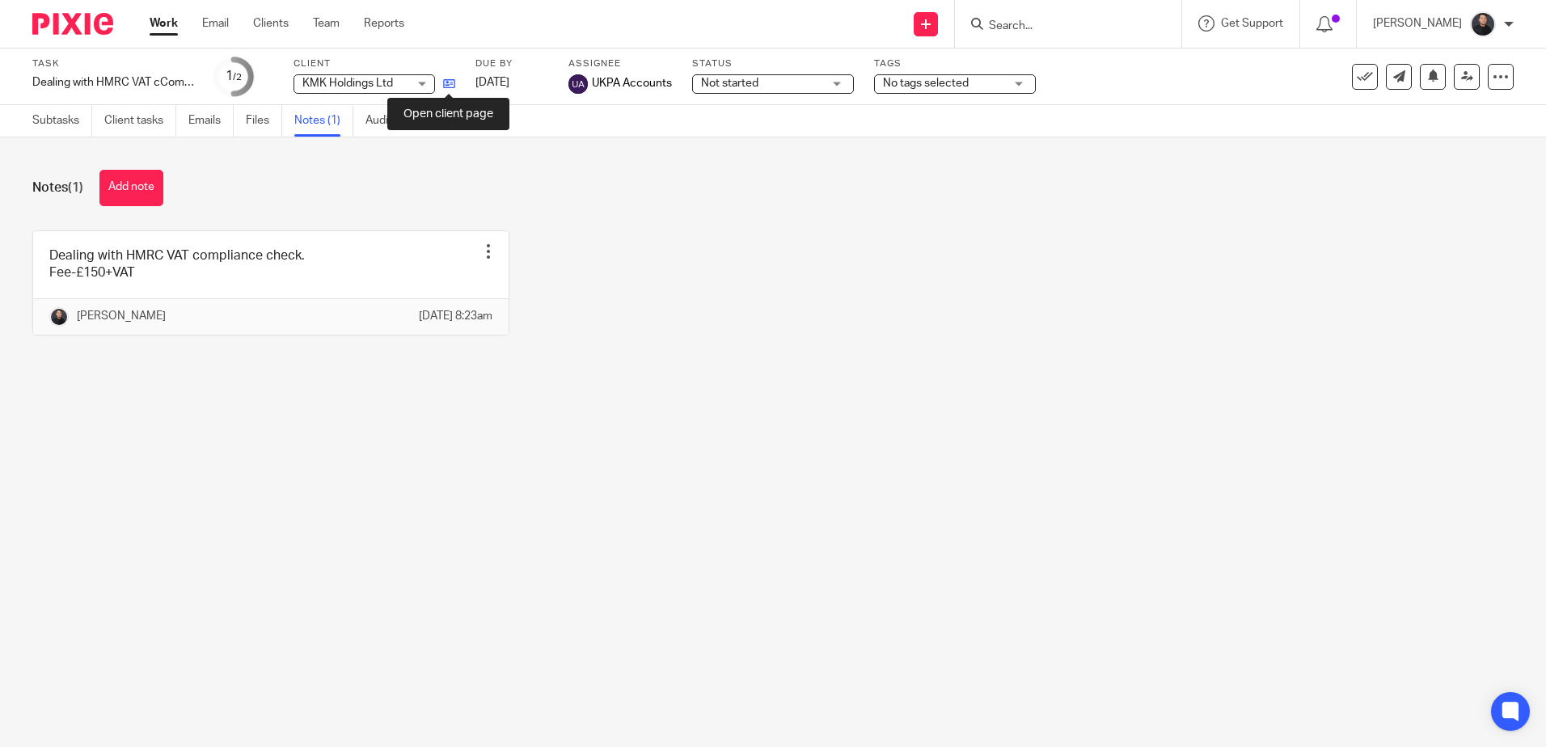
click at [447, 83] on icon at bounding box center [449, 84] width 12 height 12
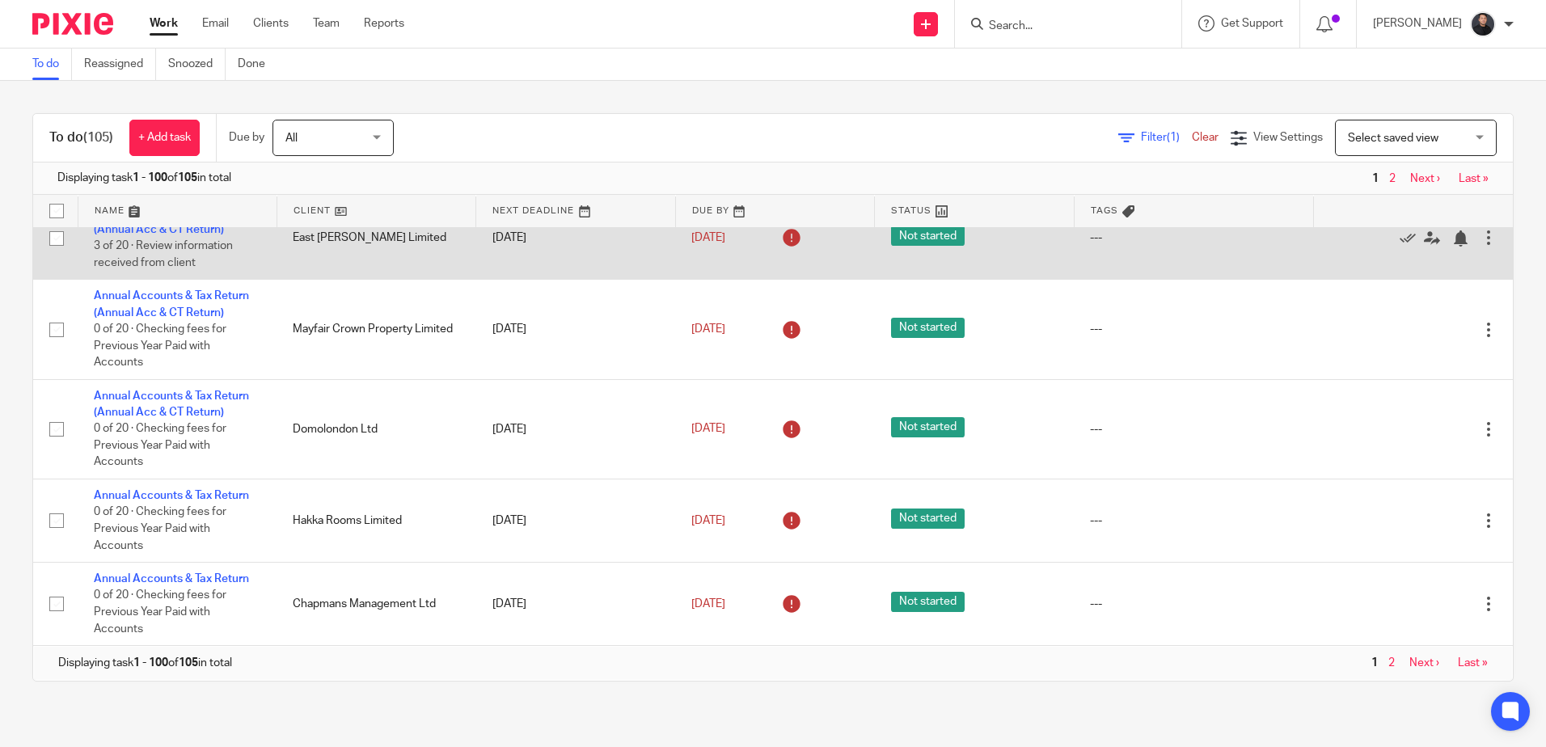
scroll to position [6188, 0]
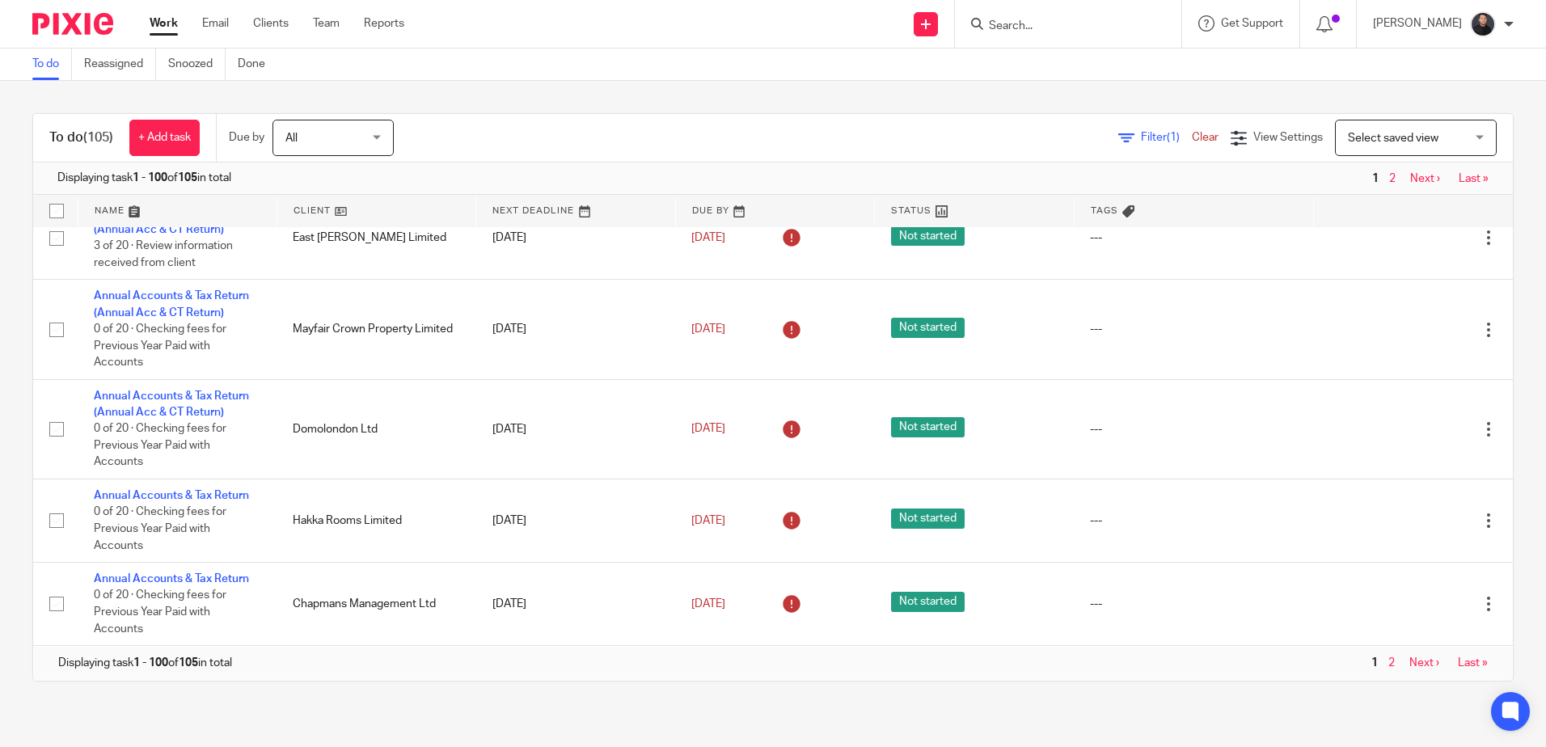
click at [1409, 663] on link "Next ›" at bounding box center [1424, 662] width 30 height 11
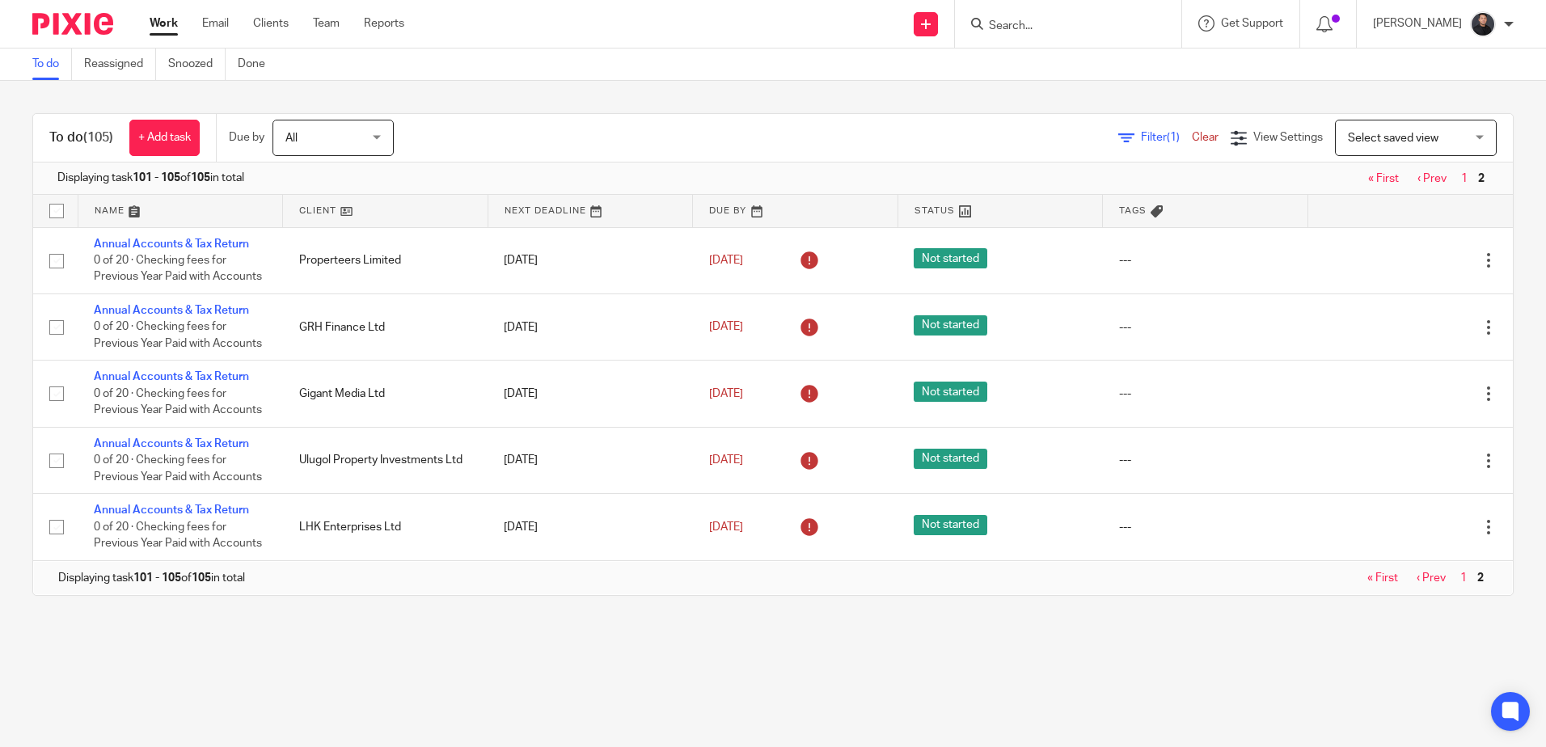
click at [104, 15] on img at bounding box center [72, 24] width 81 height 22
